Goal: Obtain resource: Obtain resource

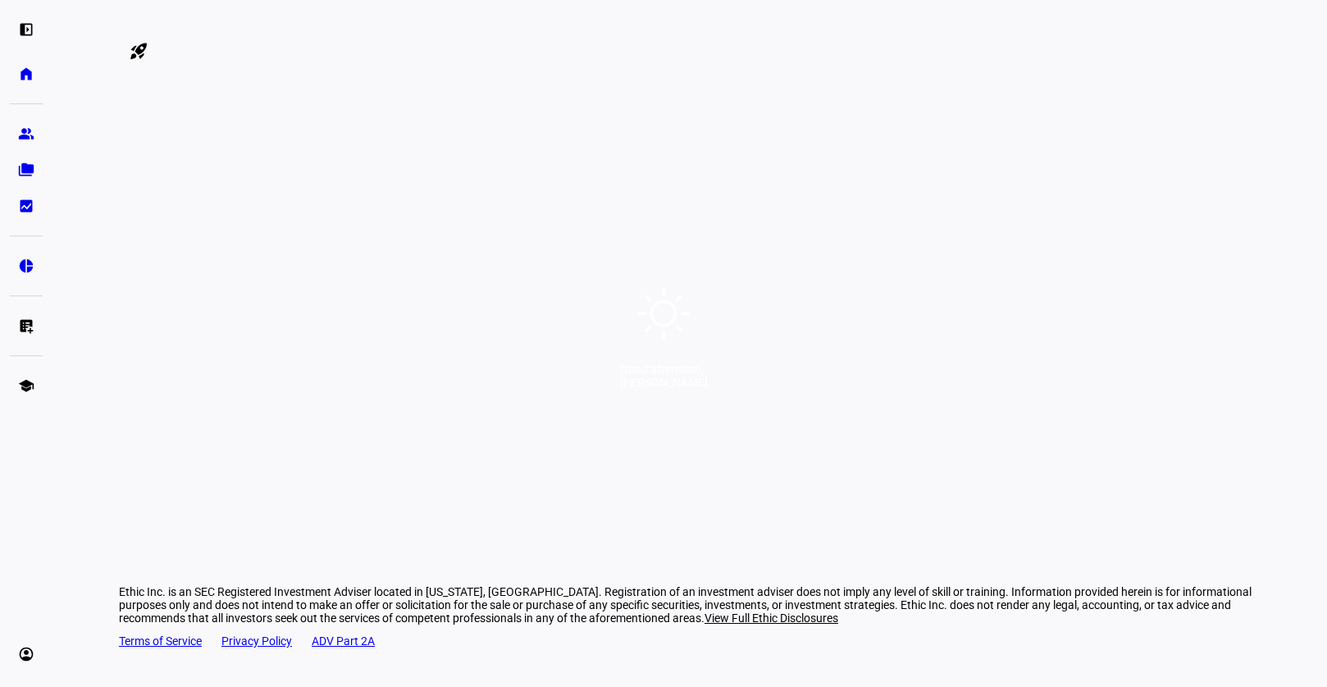
click at [682, 376] on div "Good afternoon," at bounding box center [664, 369] width 88 height 13
drag, startPoint x: 323, startPoint y: 184, endPoint x: 384, endPoint y: 210, distance: 66.1
click at [327, 185] on div "Good afternoon, [PERSON_NAME]" at bounding box center [663, 343] width 1327 height 687
click at [844, 471] on div "Good afternoon, [PERSON_NAME]" at bounding box center [663, 343] width 1327 height 687
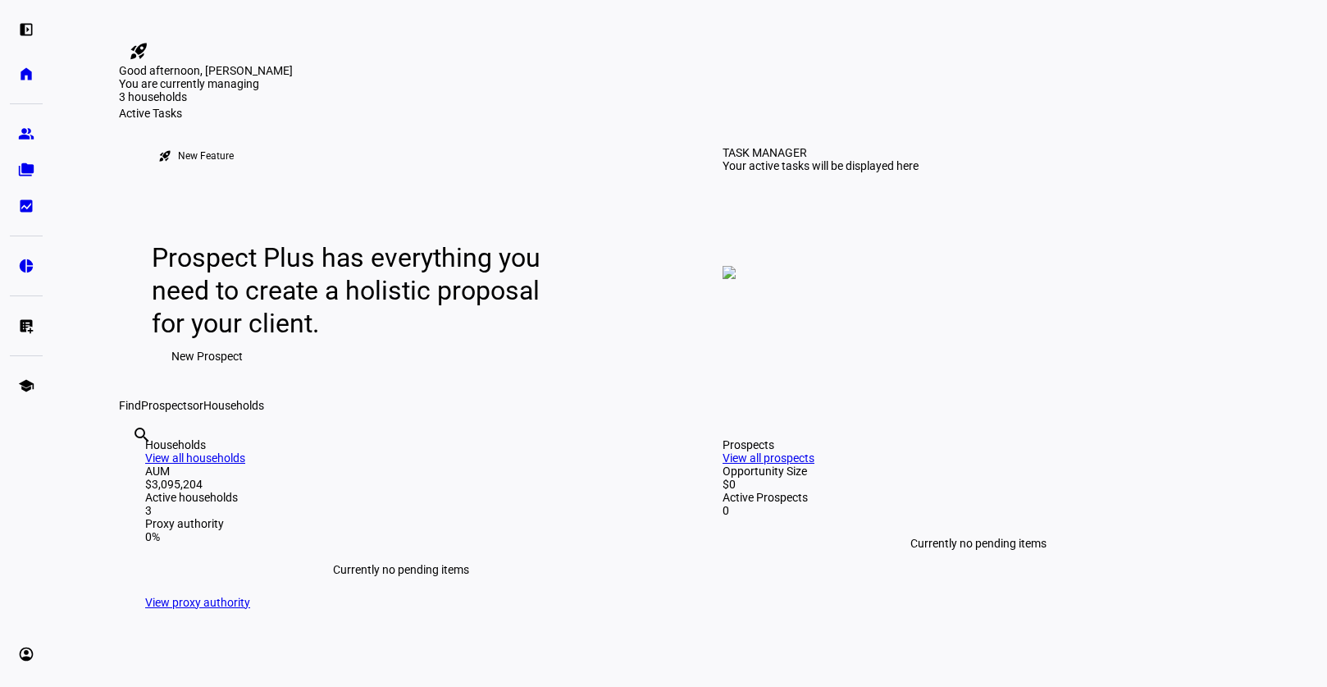
scroll to position [3, 0]
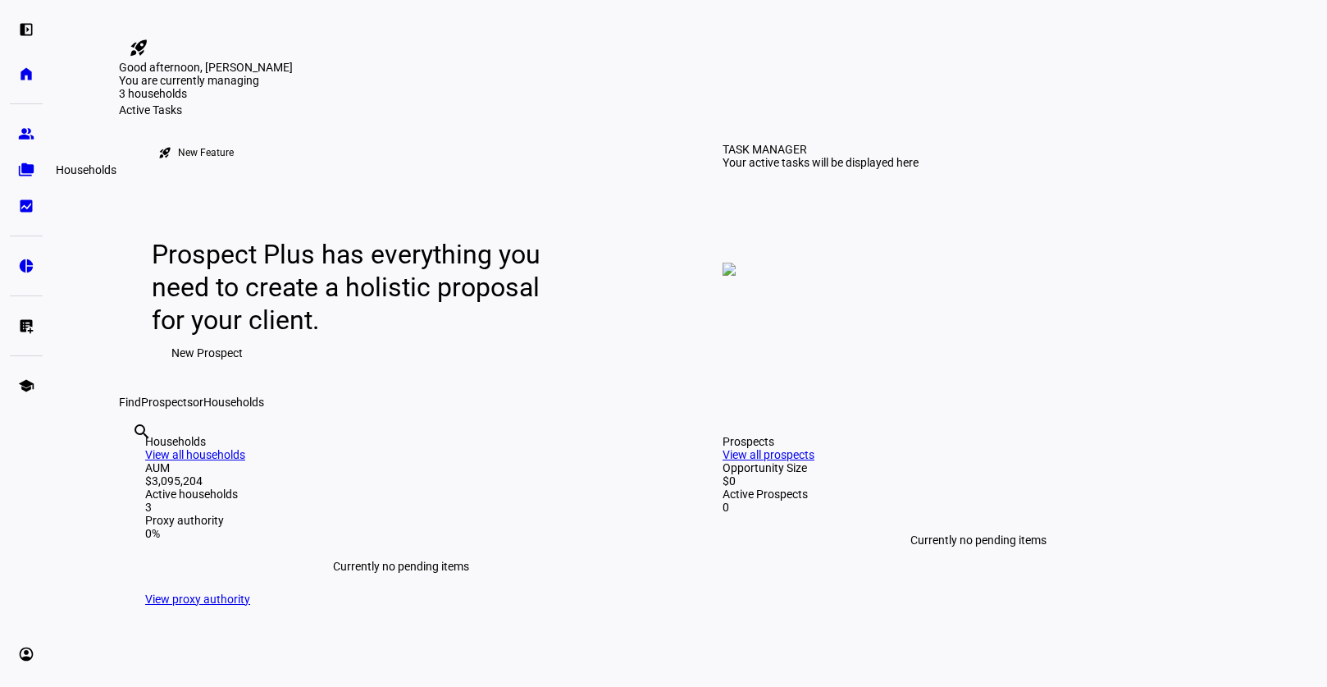
click at [26, 169] on eth-mat-symbol "folder_copy" at bounding box center [26, 170] width 16 height 16
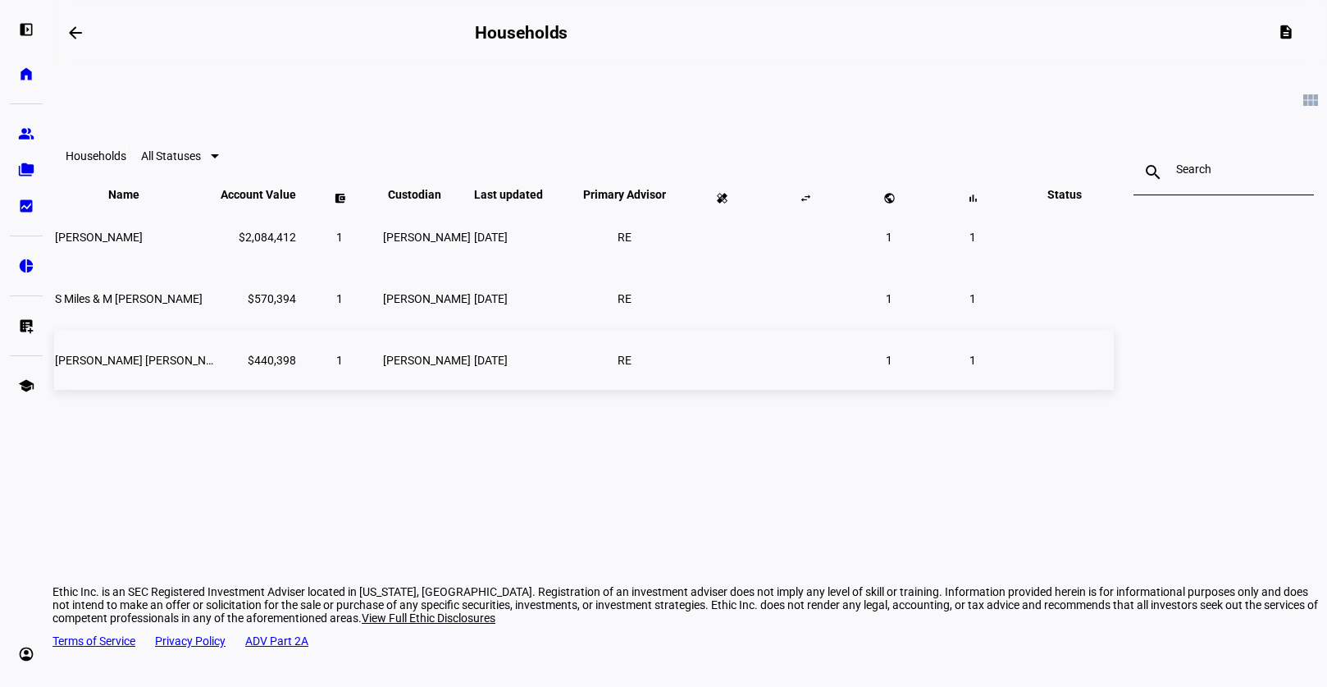
click at [287, 367] on span "[PERSON_NAME] [PERSON_NAME] & [PERSON_NAME]" at bounding box center [194, 360] width 278 height 13
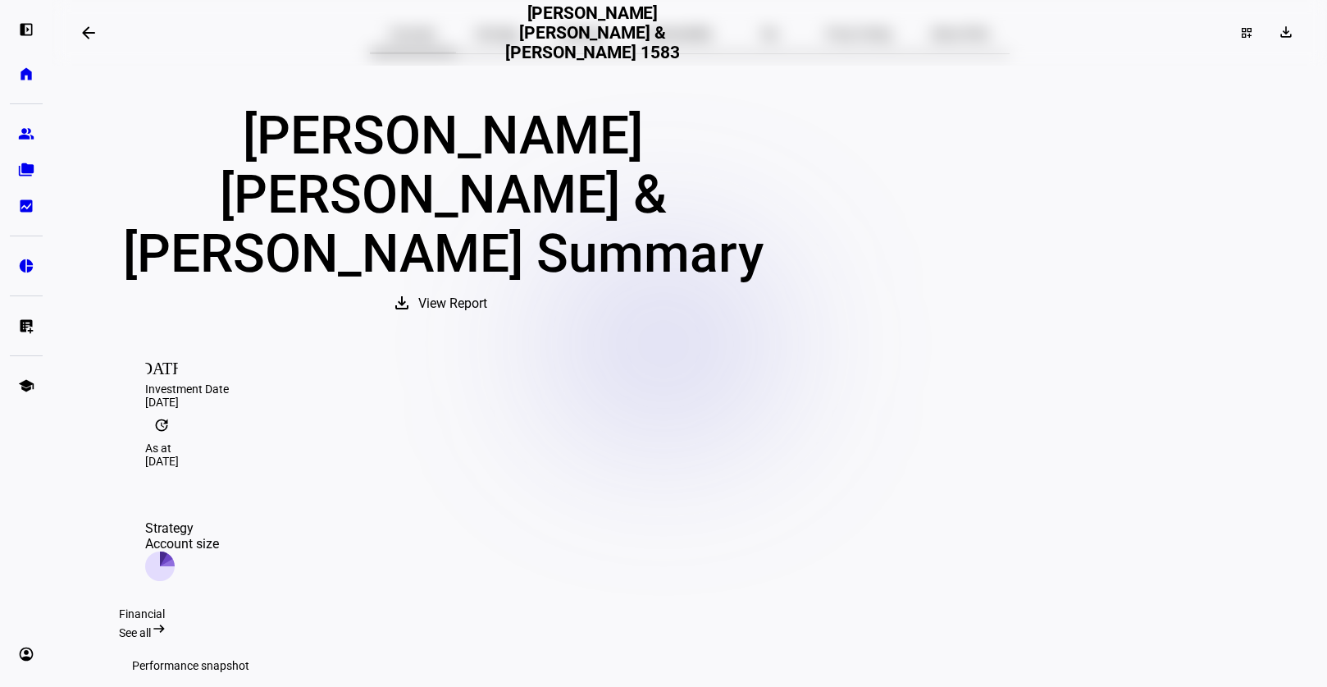
scroll to position [75, 0]
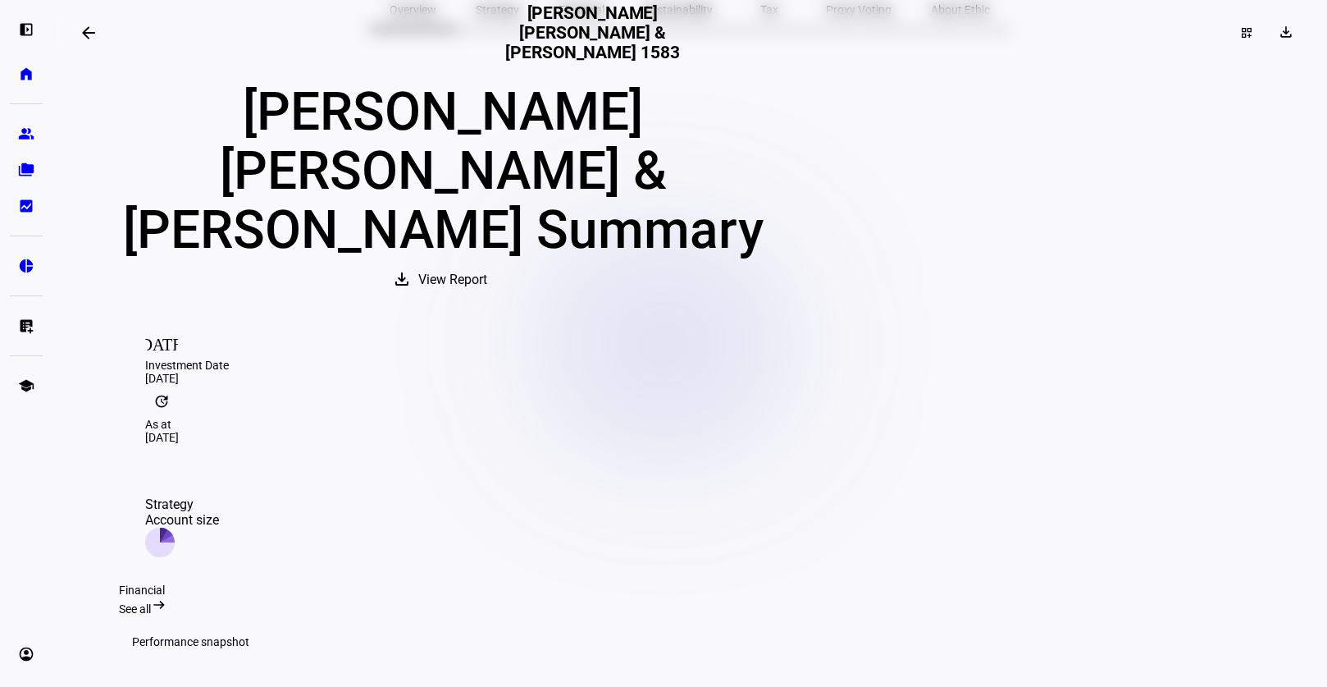
click at [487, 260] on span "View Report" at bounding box center [452, 279] width 69 height 39
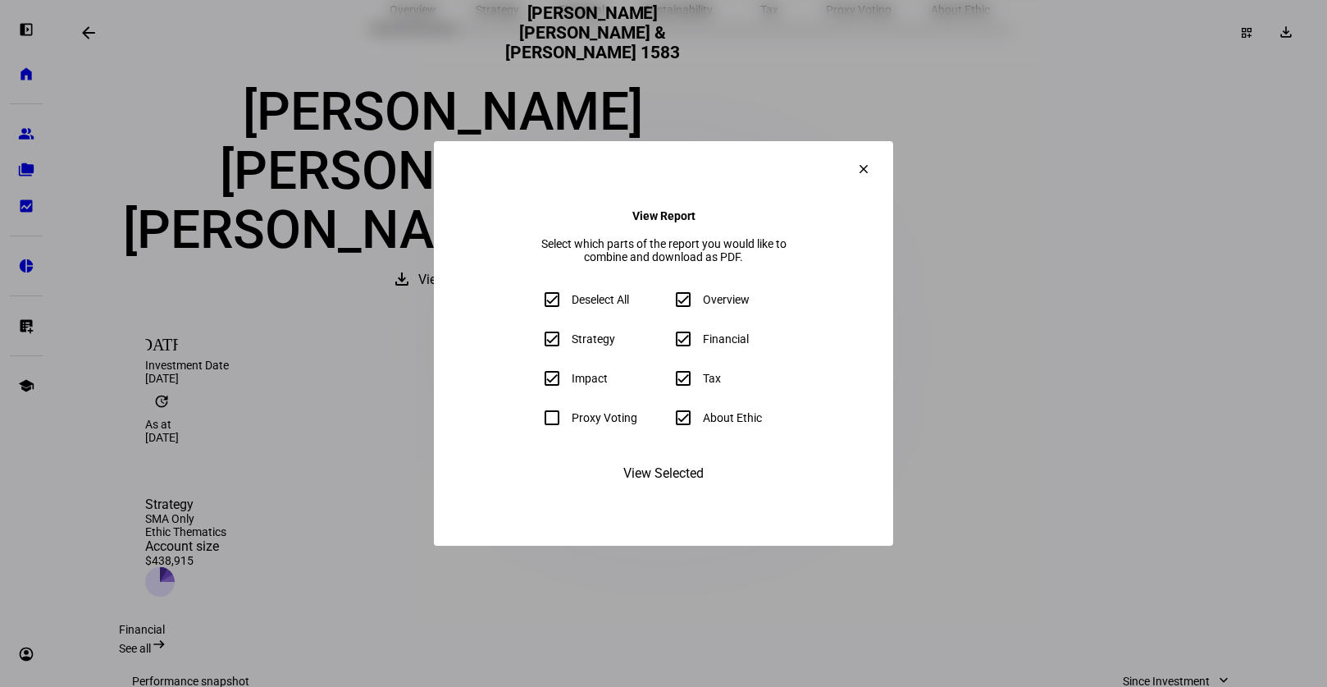
click at [659, 493] on span "View Selected" at bounding box center [664, 473] width 80 height 39
